Goal: Task Accomplishment & Management: Manage account settings

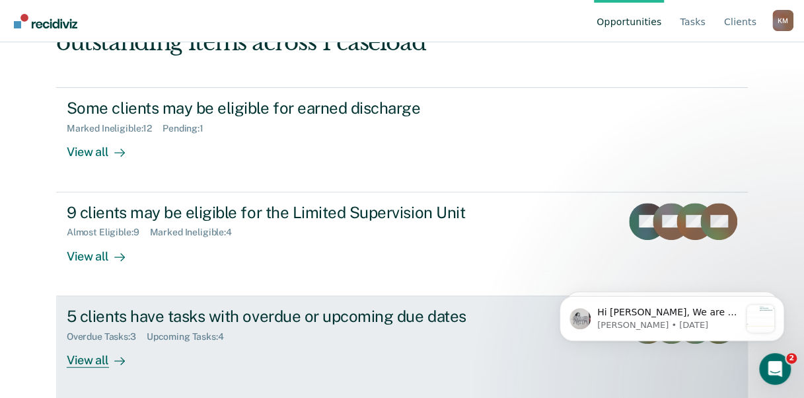
click at [87, 355] on div "View all" at bounding box center [104, 354] width 74 height 26
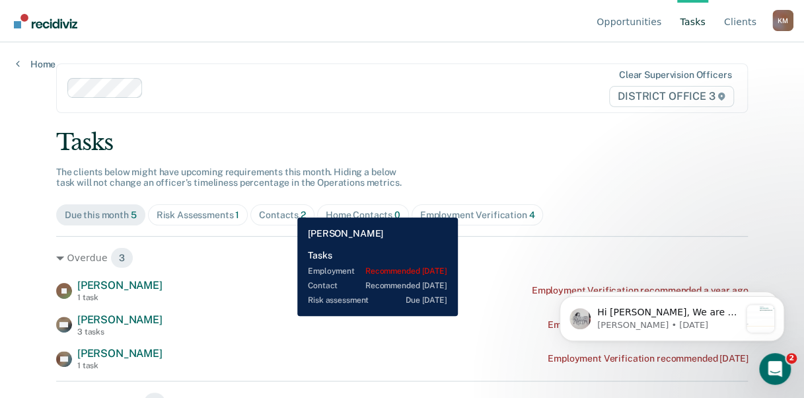
scroll to position [83, 0]
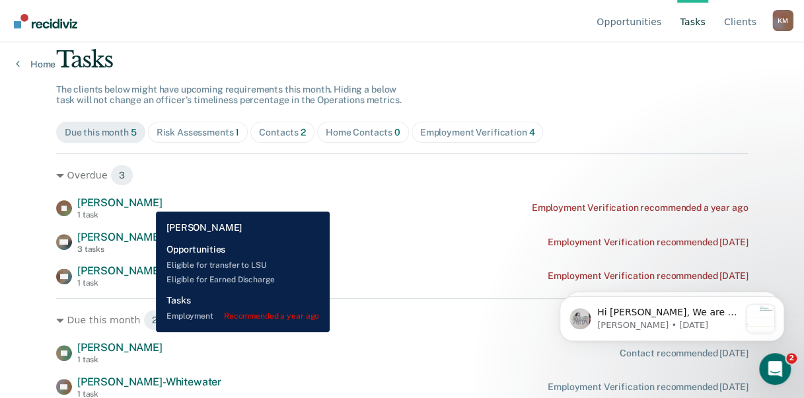
click at [146, 201] on span "[PERSON_NAME]" at bounding box center [119, 202] width 85 height 13
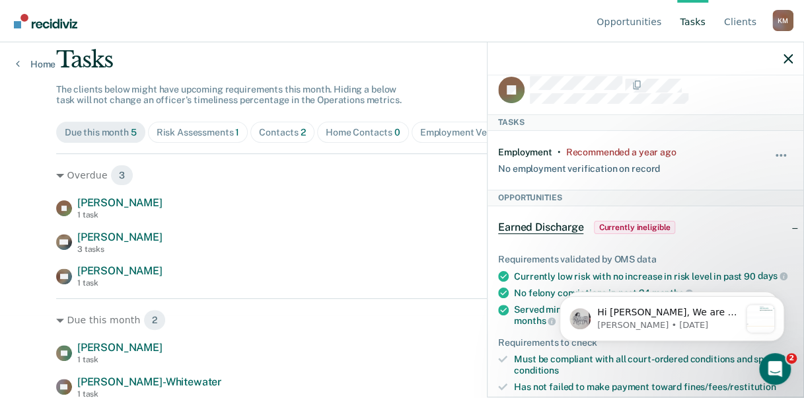
scroll to position [0, 0]
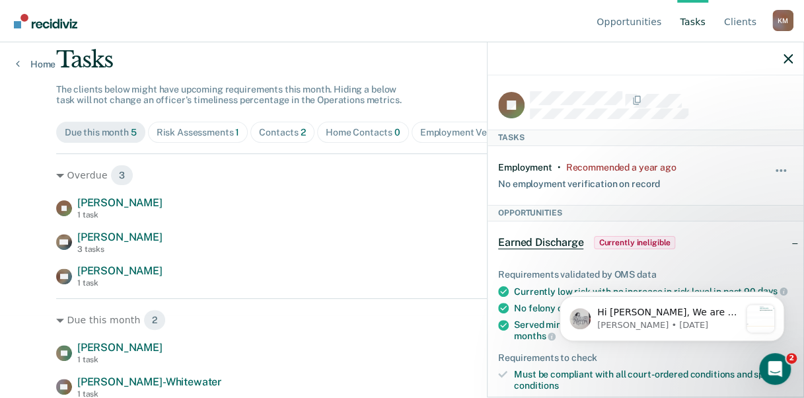
click at [618, 181] on div "No employment verification on record" at bounding box center [579, 181] width 162 height 17
click at [770, 174] on button "button" at bounding box center [781, 176] width 22 height 21
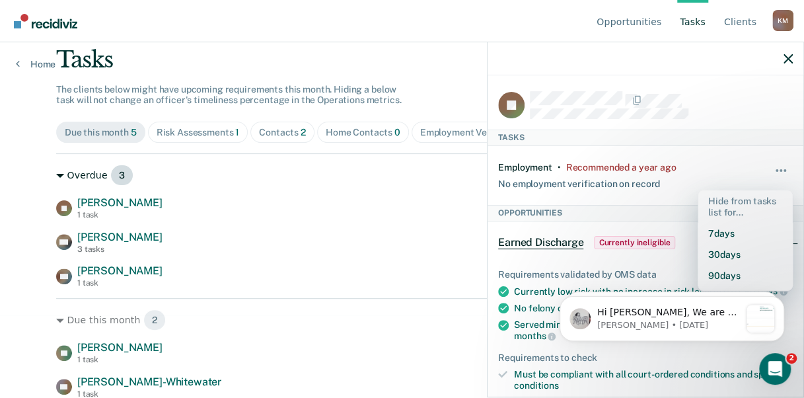
click at [368, 177] on div "Overdue 3" at bounding box center [401, 174] width 691 height 21
